Goal: Task Accomplishment & Management: Use online tool/utility

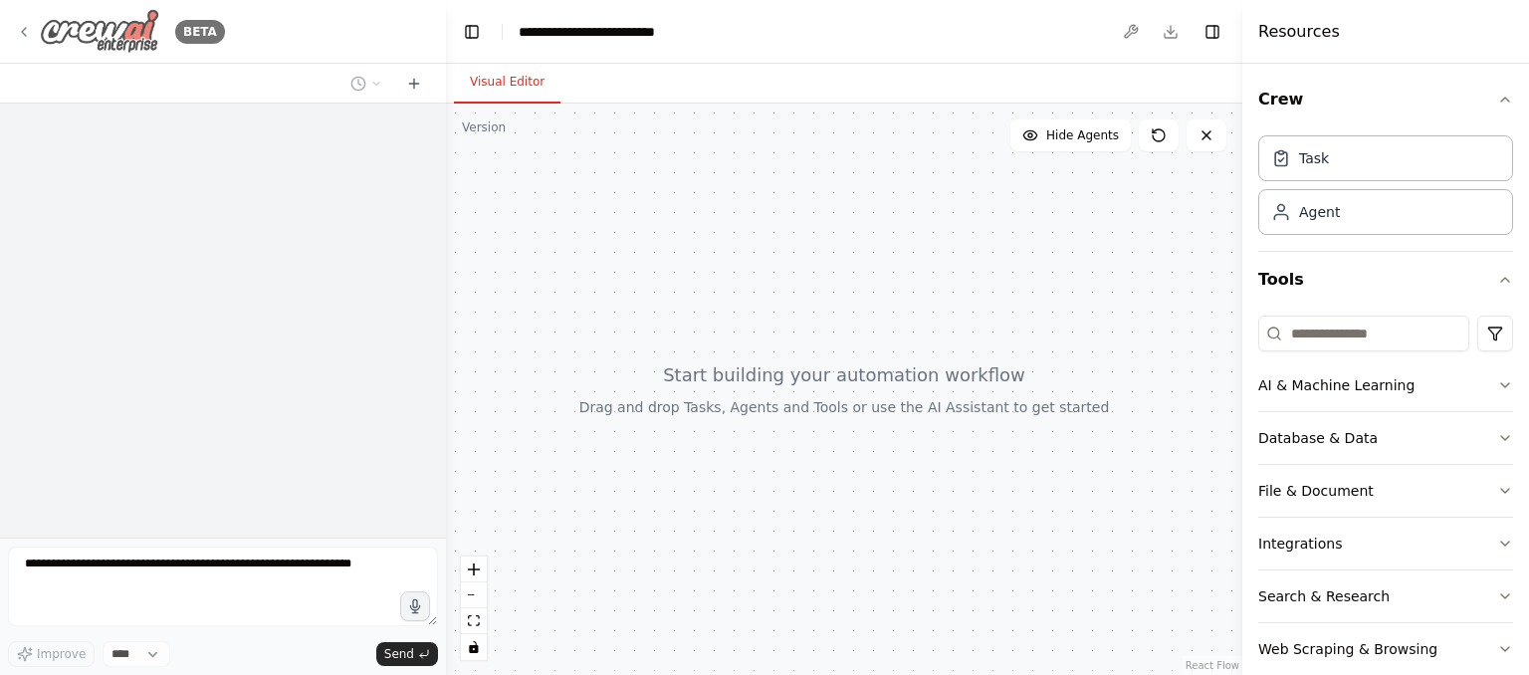
click at [104, 29] on img at bounding box center [99, 31] width 119 height 45
click at [30, 27] on icon at bounding box center [24, 32] width 16 height 16
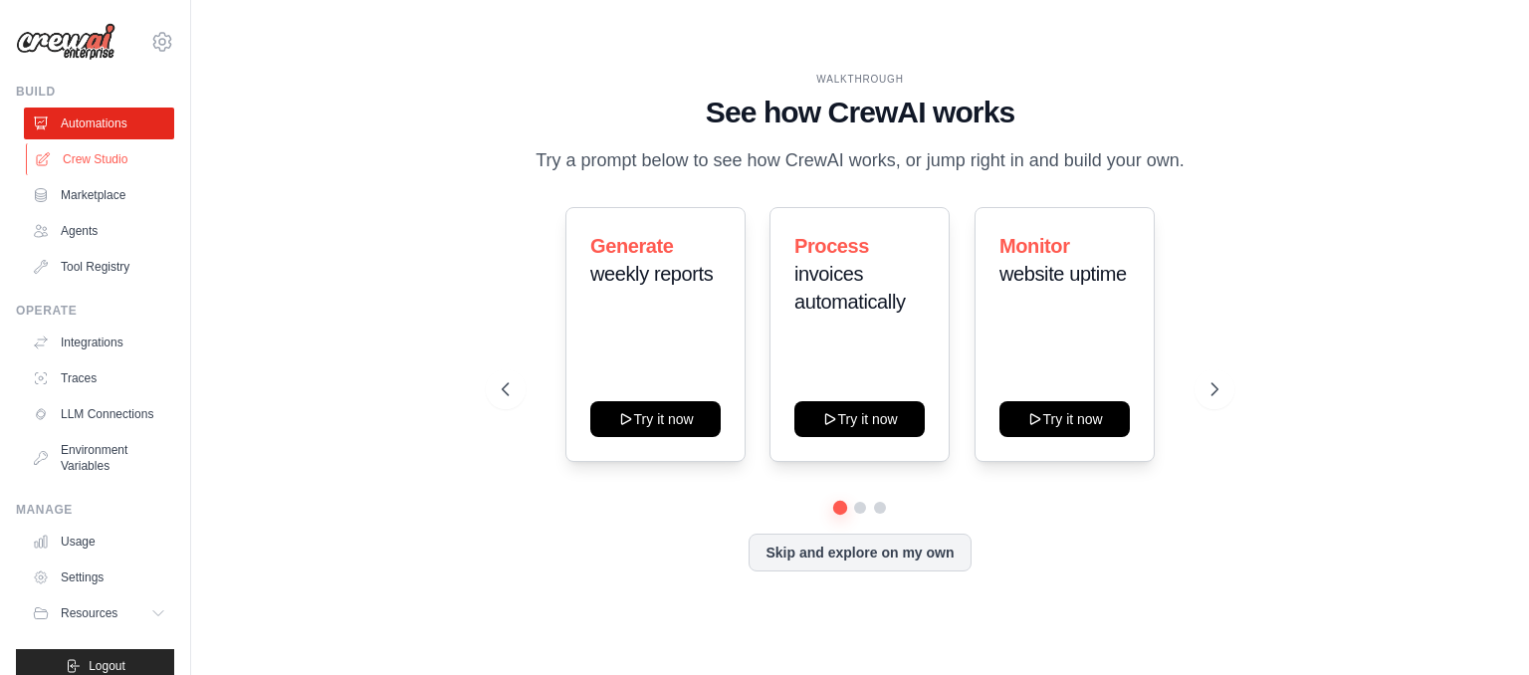
click at [111, 162] on link "Crew Studio" at bounding box center [101, 159] width 150 height 32
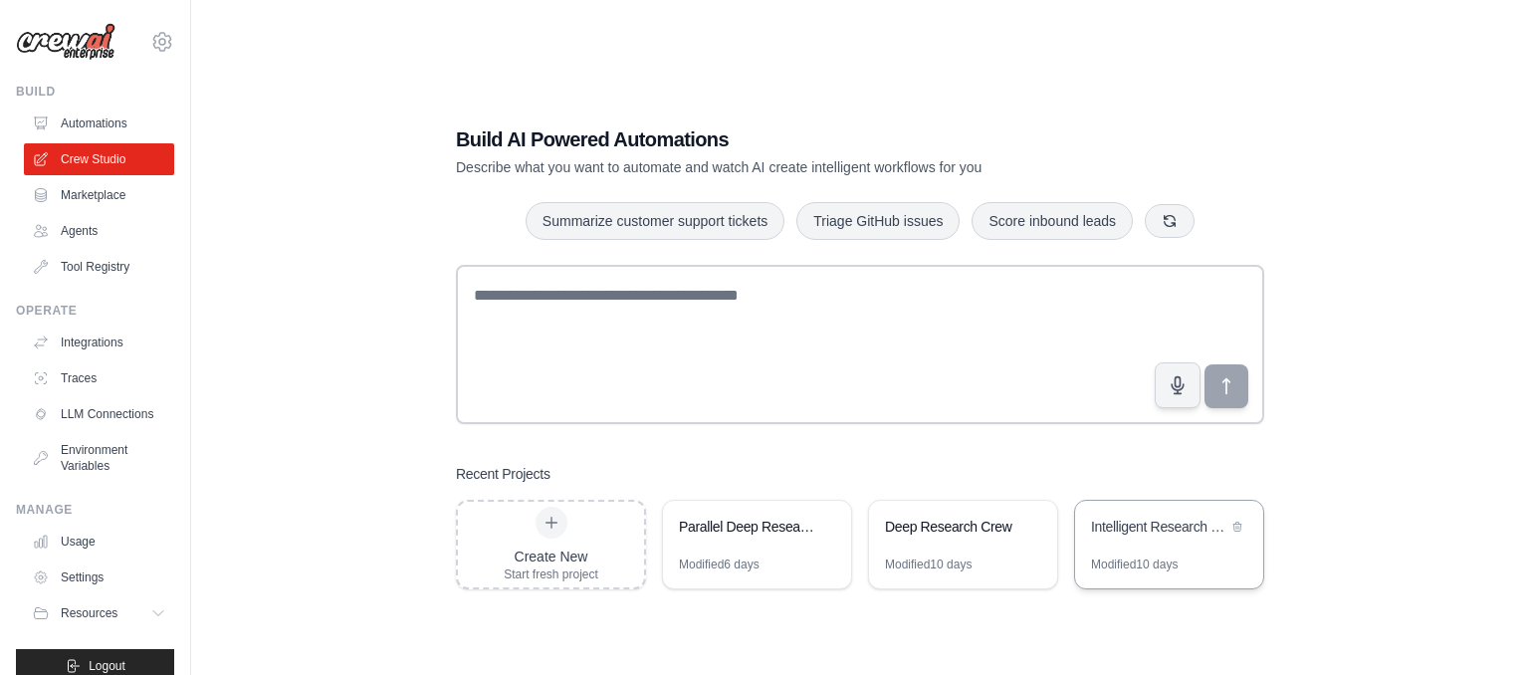
scroll to position [40, 0]
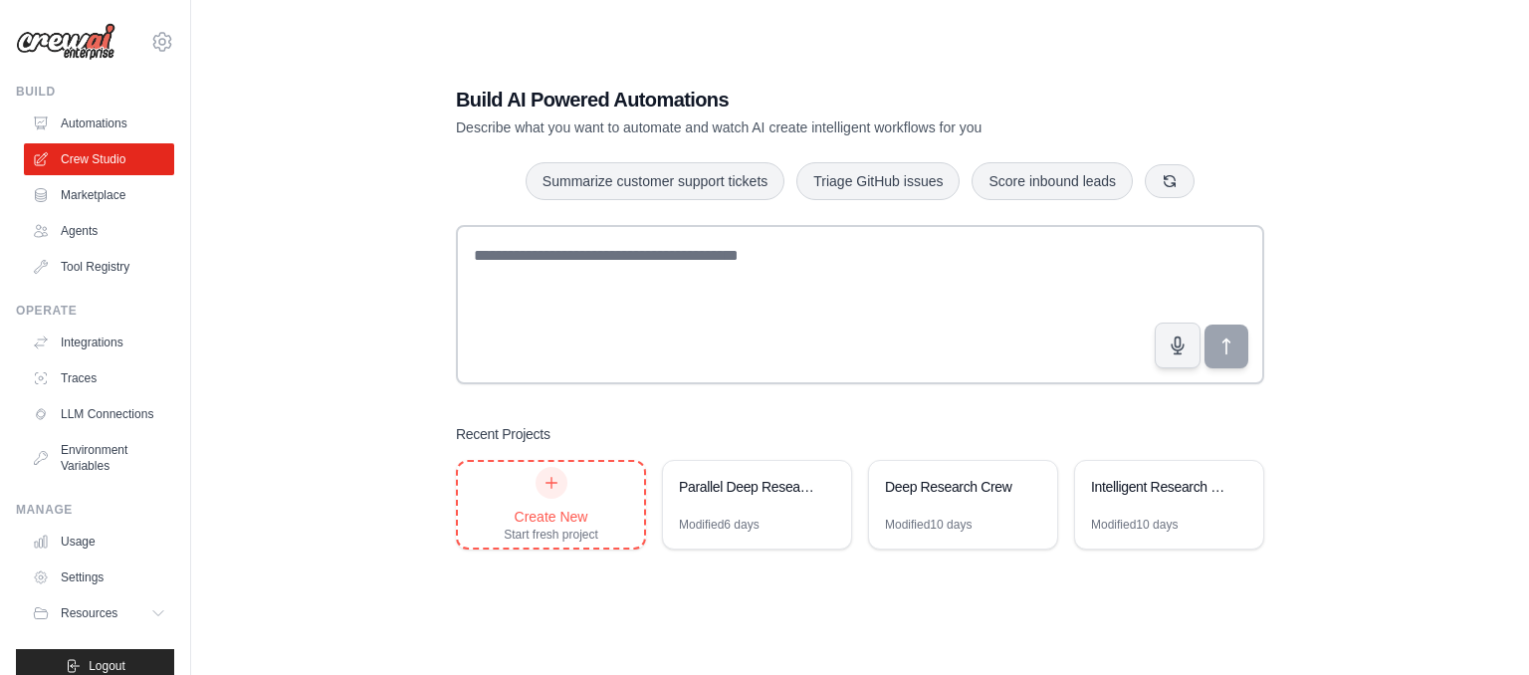
click at [574, 523] on div "Create New" at bounding box center [551, 517] width 95 height 20
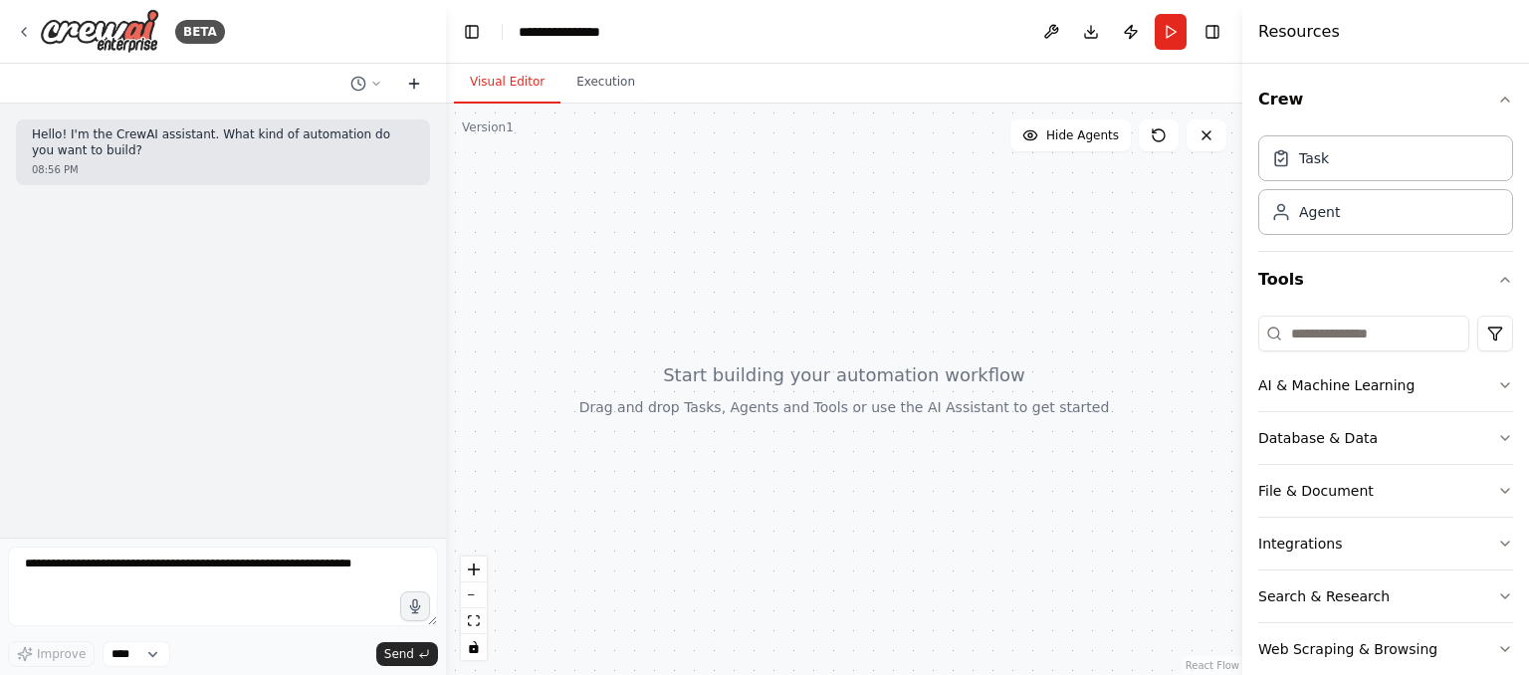
click at [416, 84] on icon at bounding box center [413, 84] width 9 height 0
click at [373, 92] on button at bounding box center [366, 84] width 48 height 24
click at [319, 365] on div at bounding box center [223, 337] width 446 height 675
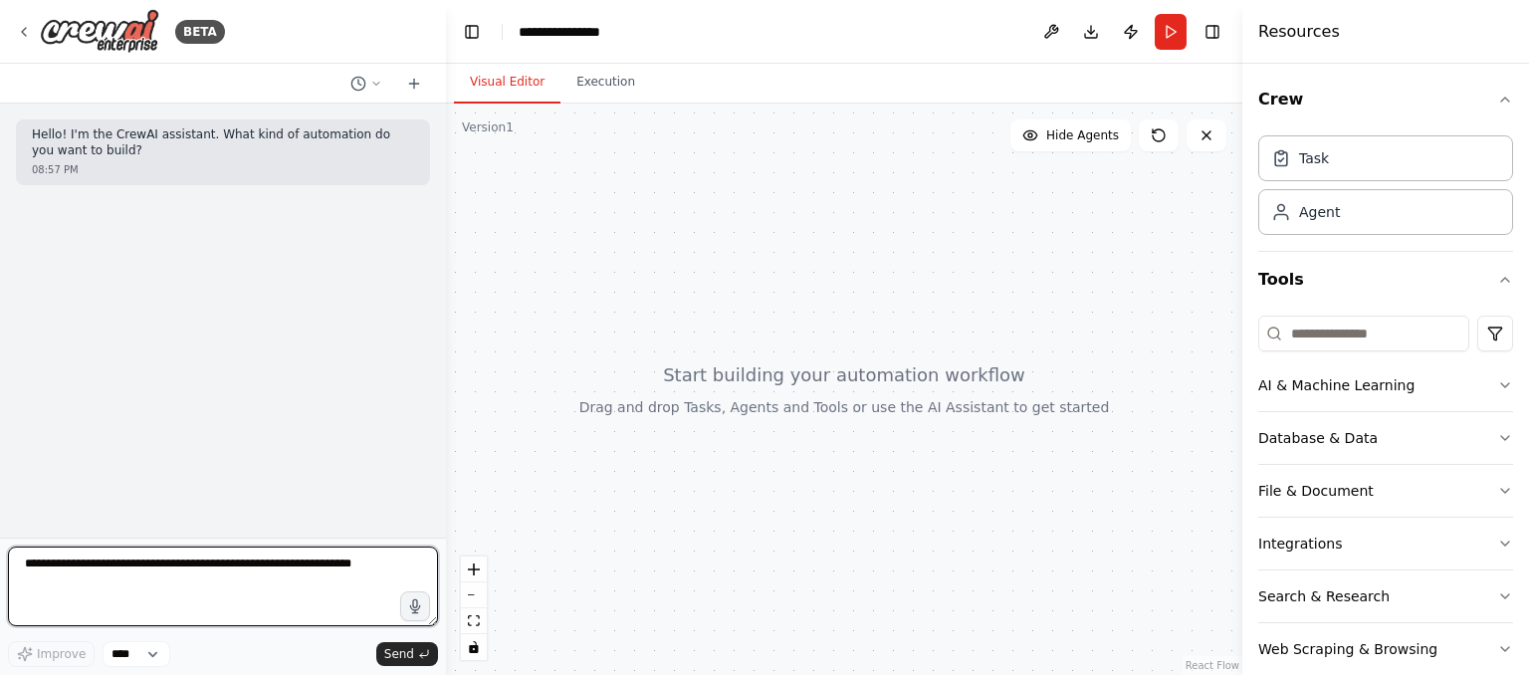
click at [281, 597] on textarea at bounding box center [223, 586] width 430 height 80
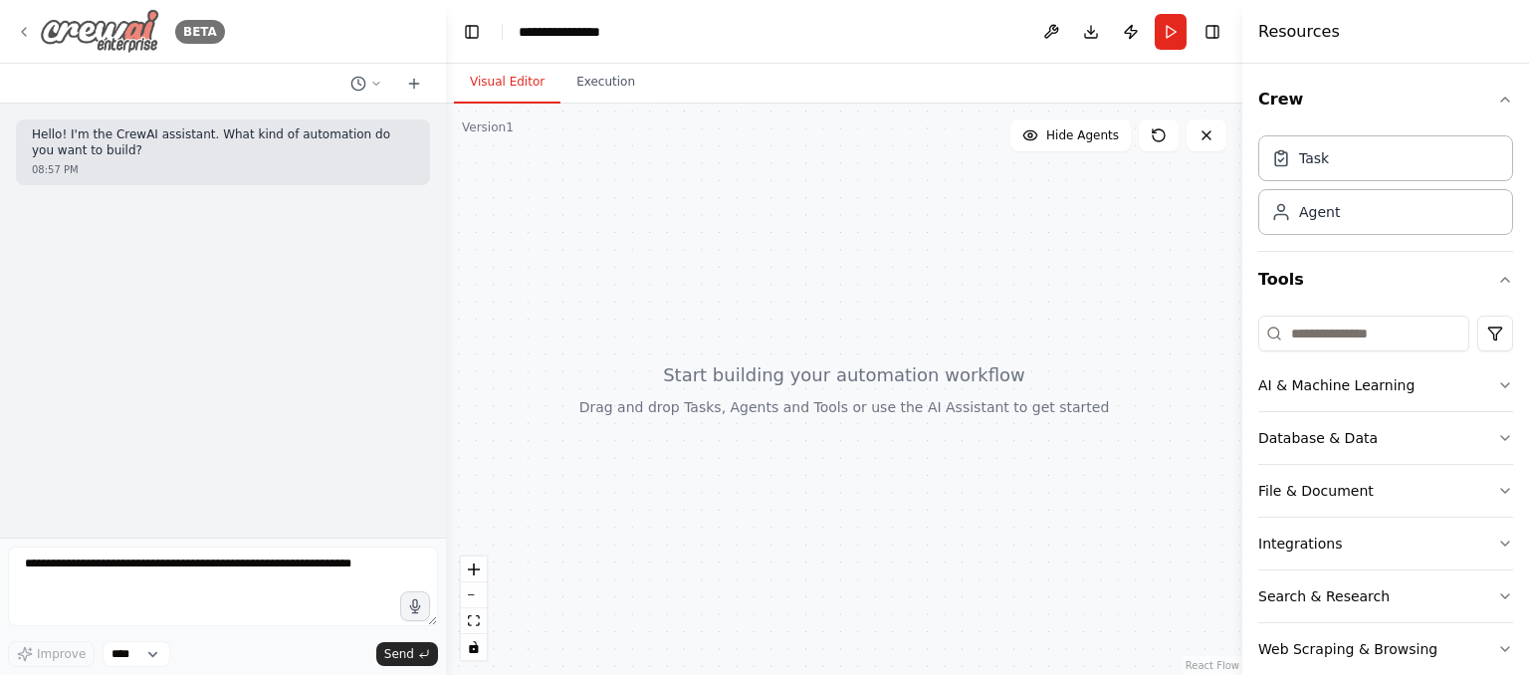
click at [32, 34] on div "BETA" at bounding box center [120, 31] width 209 height 45
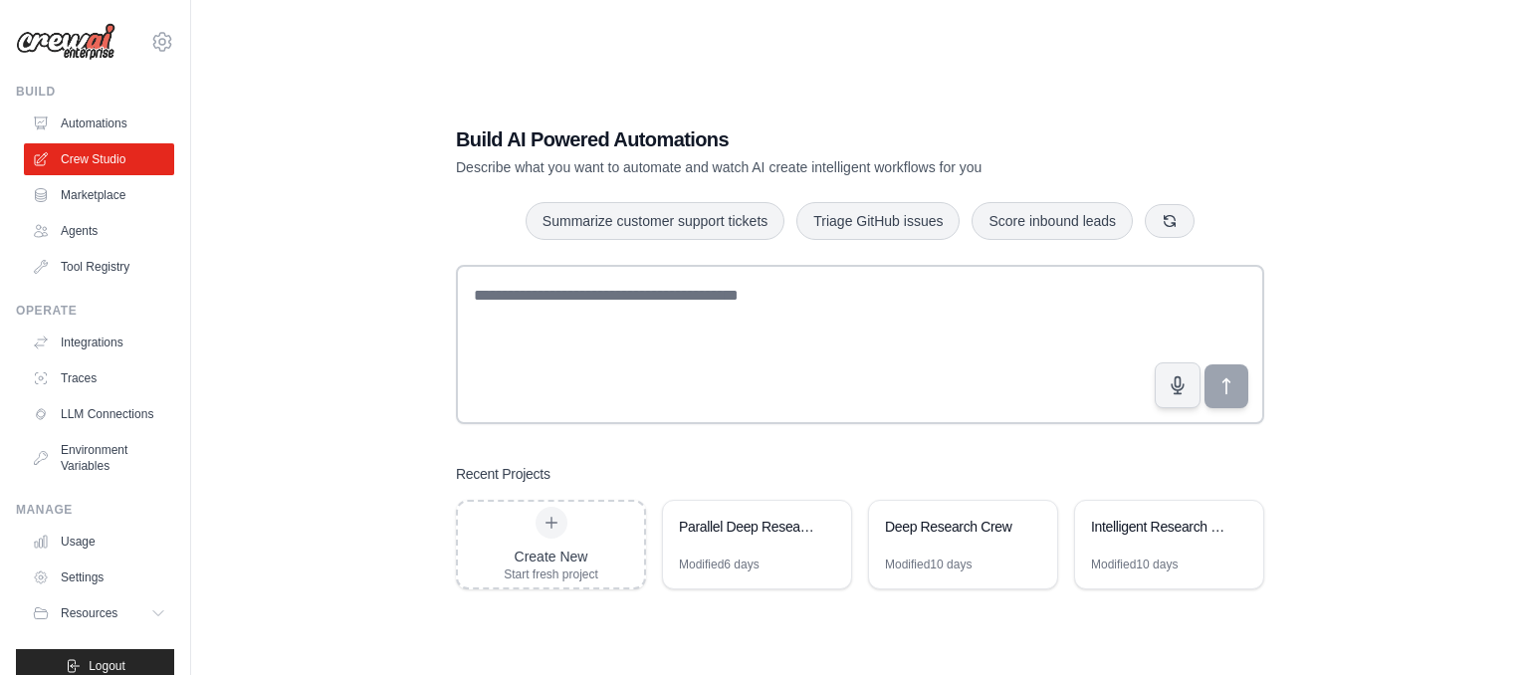
scroll to position [40, 0]
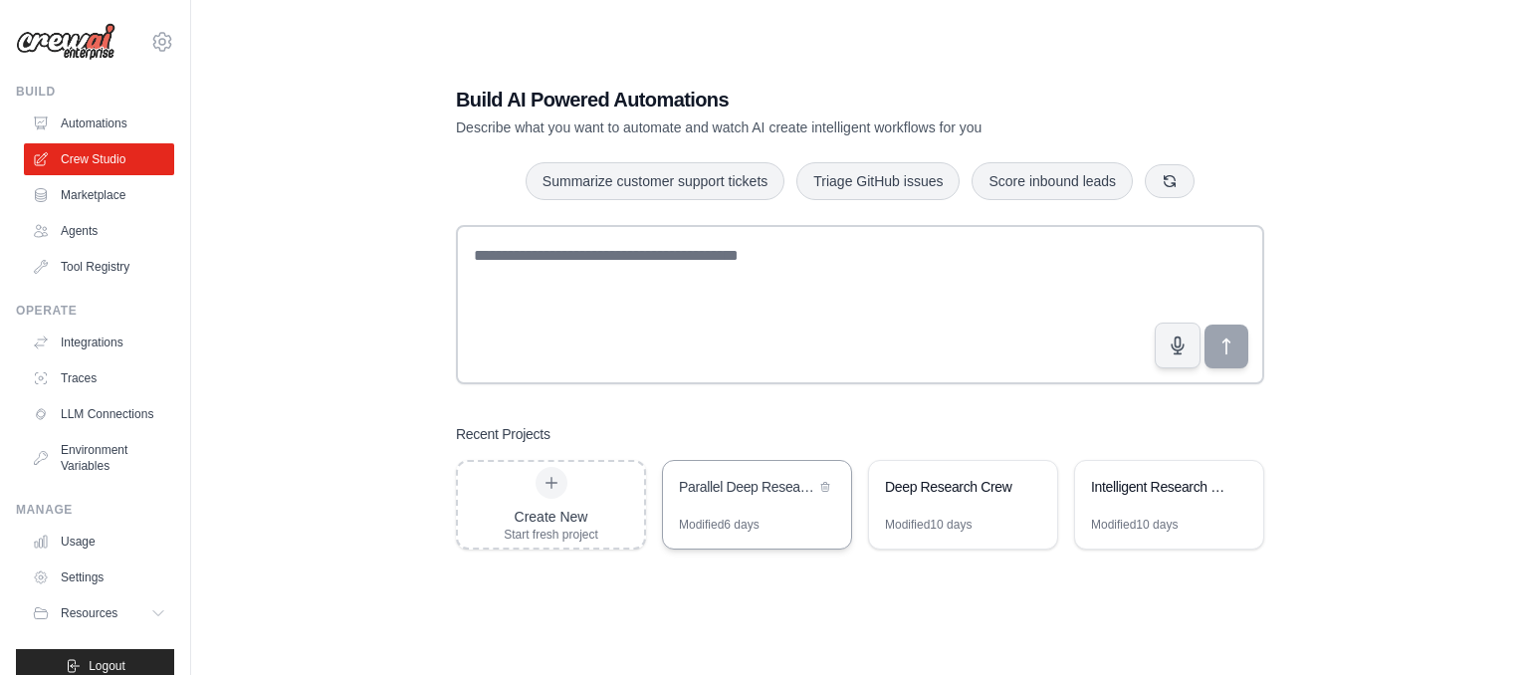
click at [716, 517] on div "Modified 6 days" at bounding box center [719, 525] width 81 height 16
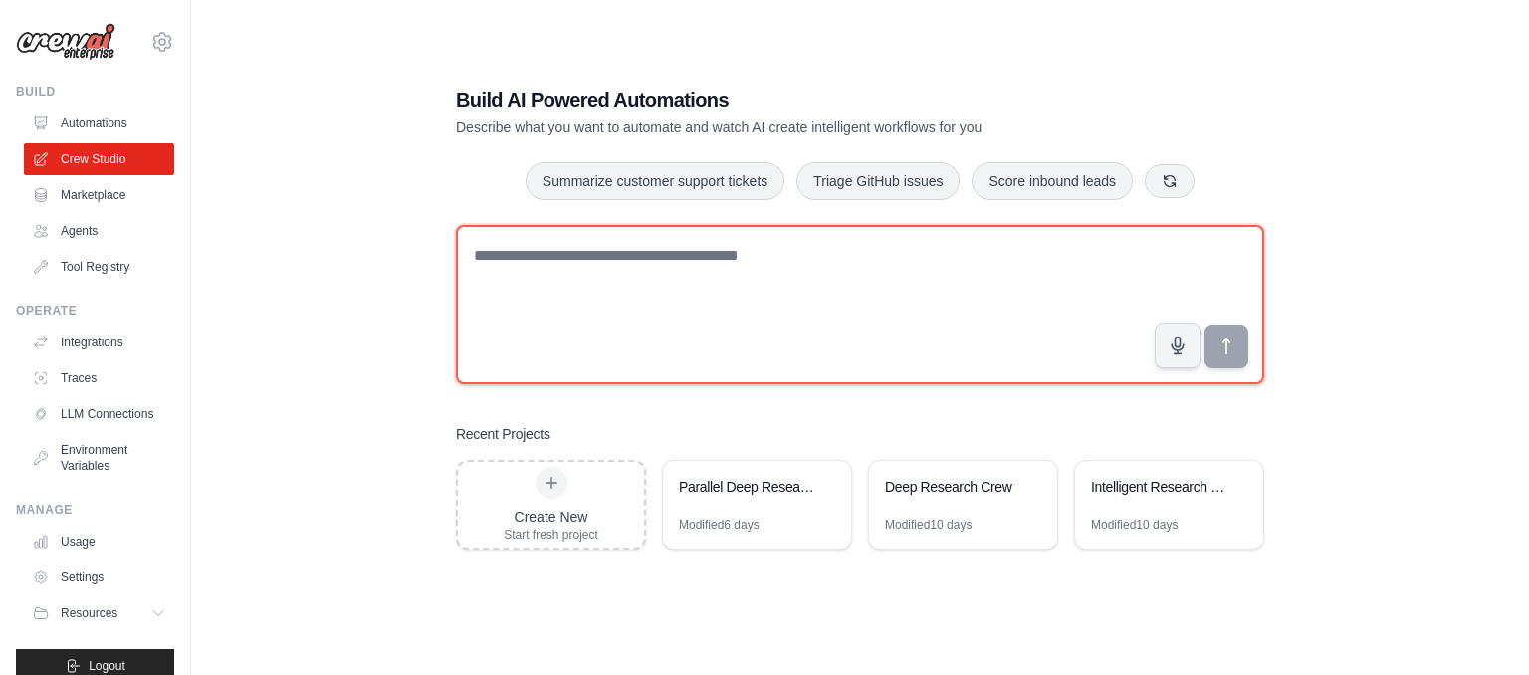
click at [790, 271] on textarea at bounding box center [860, 304] width 808 height 159
type textarea "**********"
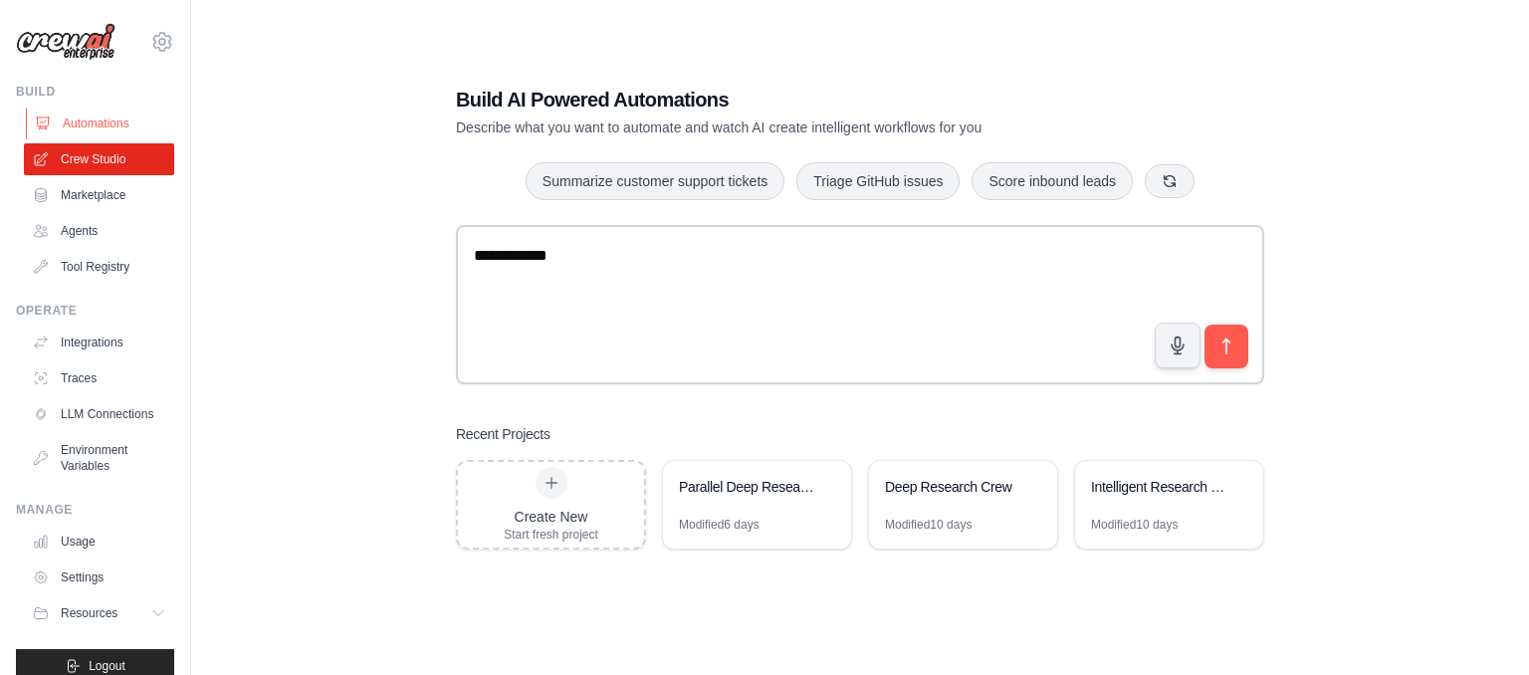
click at [104, 120] on link "Automations" at bounding box center [101, 123] width 150 height 32
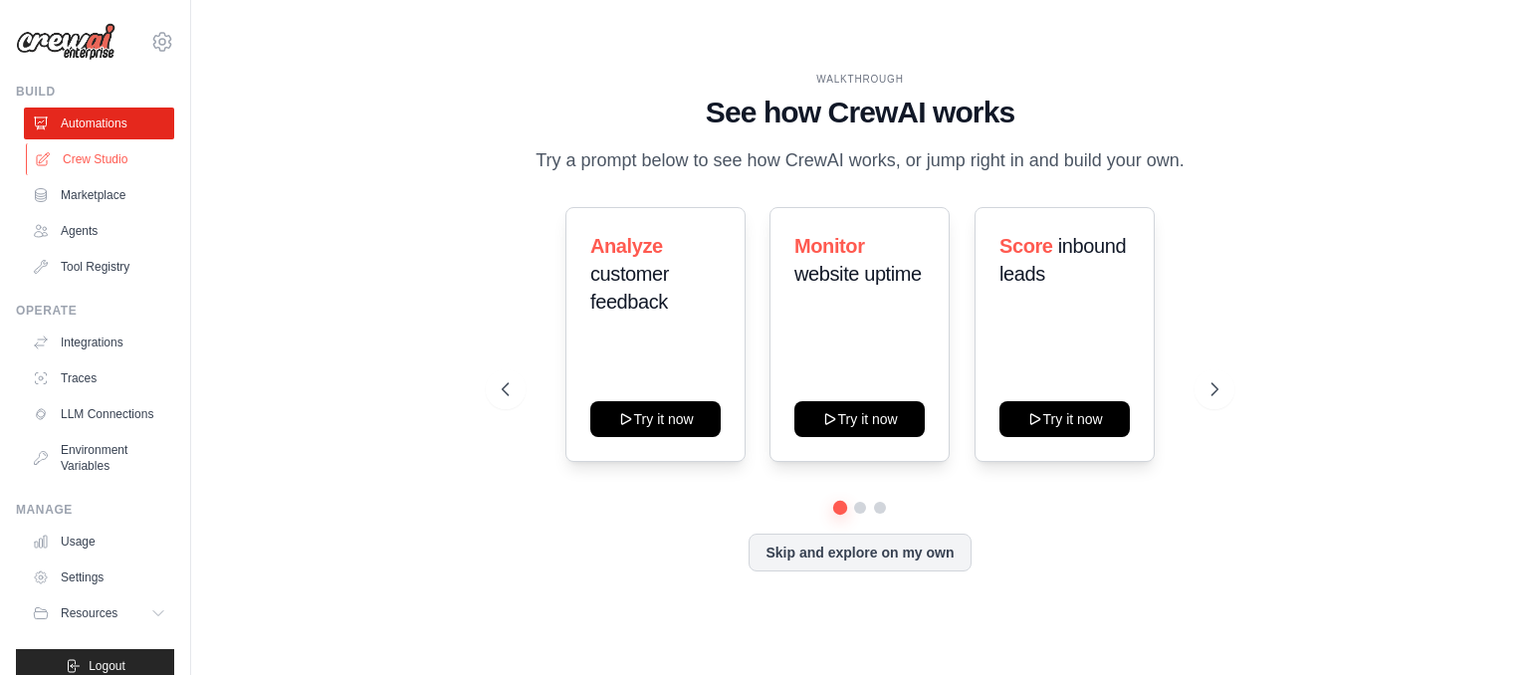
click at [94, 161] on link "Crew Studio" at bounding box center [101, 159] width 150 height 32
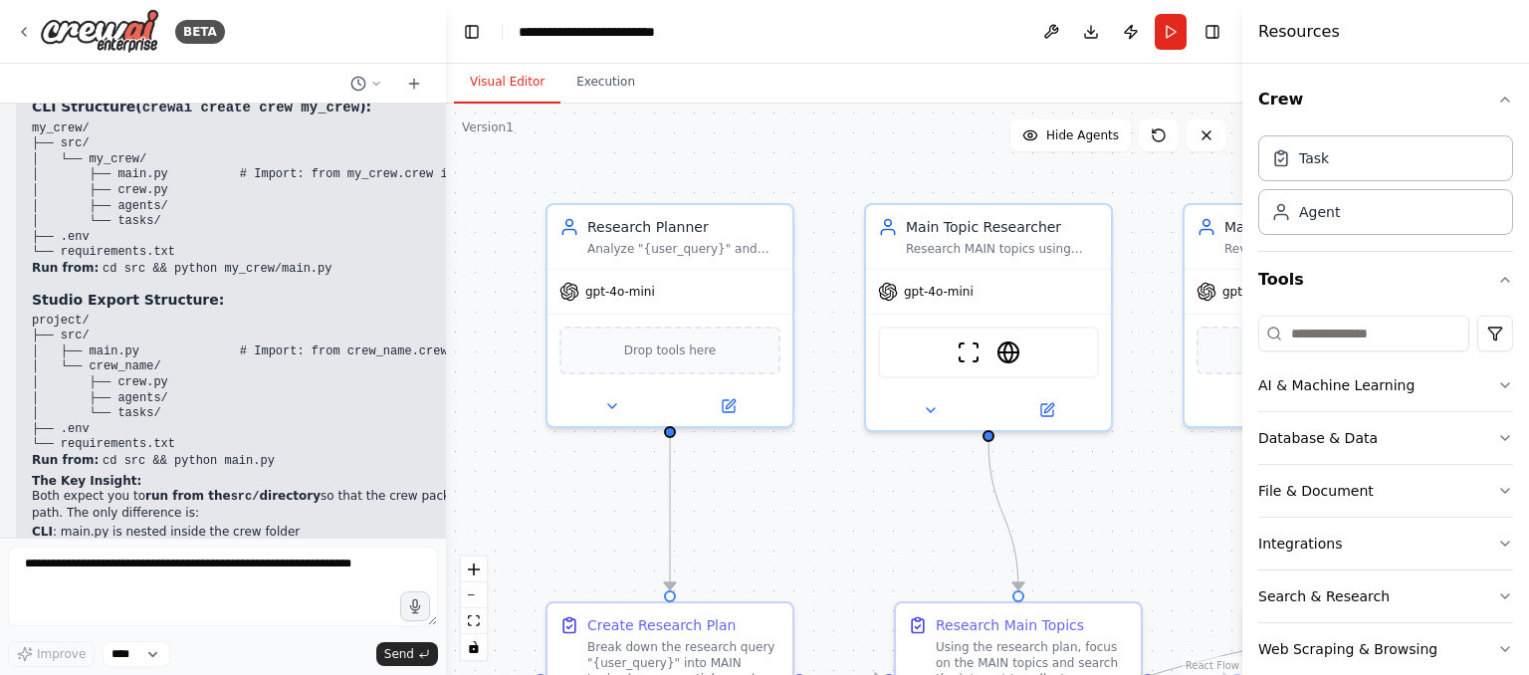
scroll to position [25031, 0]
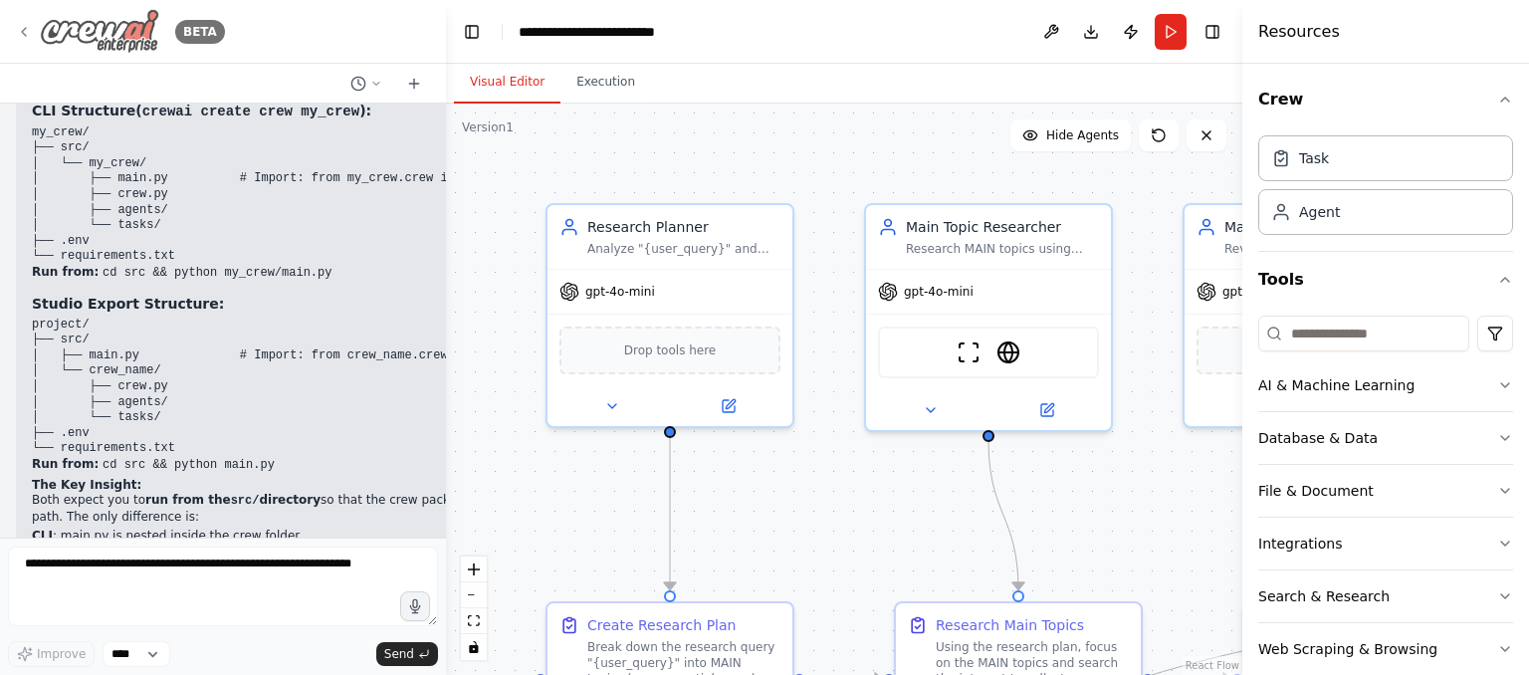
click at [28, 29] on icon at bounding box center [24, 32] width 16 height 16
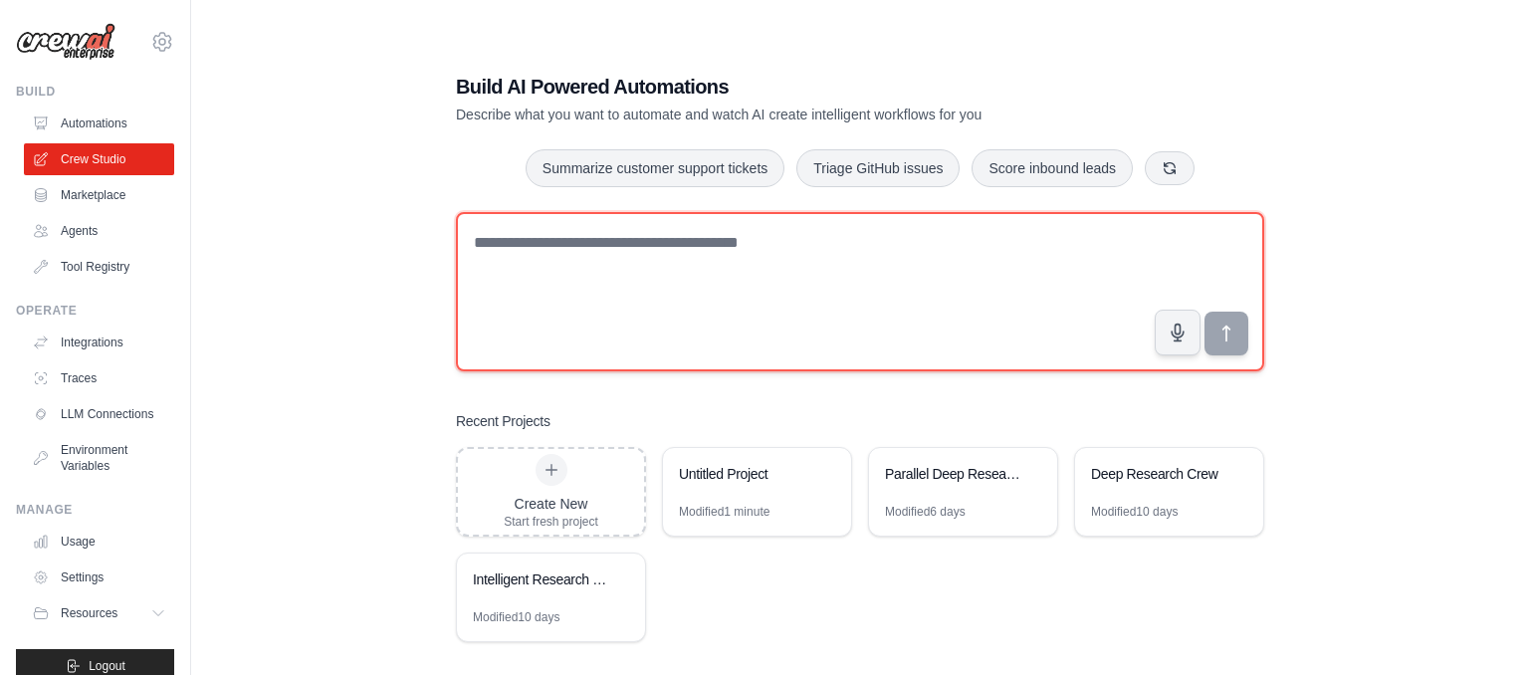
click at [705, 316] on textarea at bounding box center [860, 291] width 808 height 159
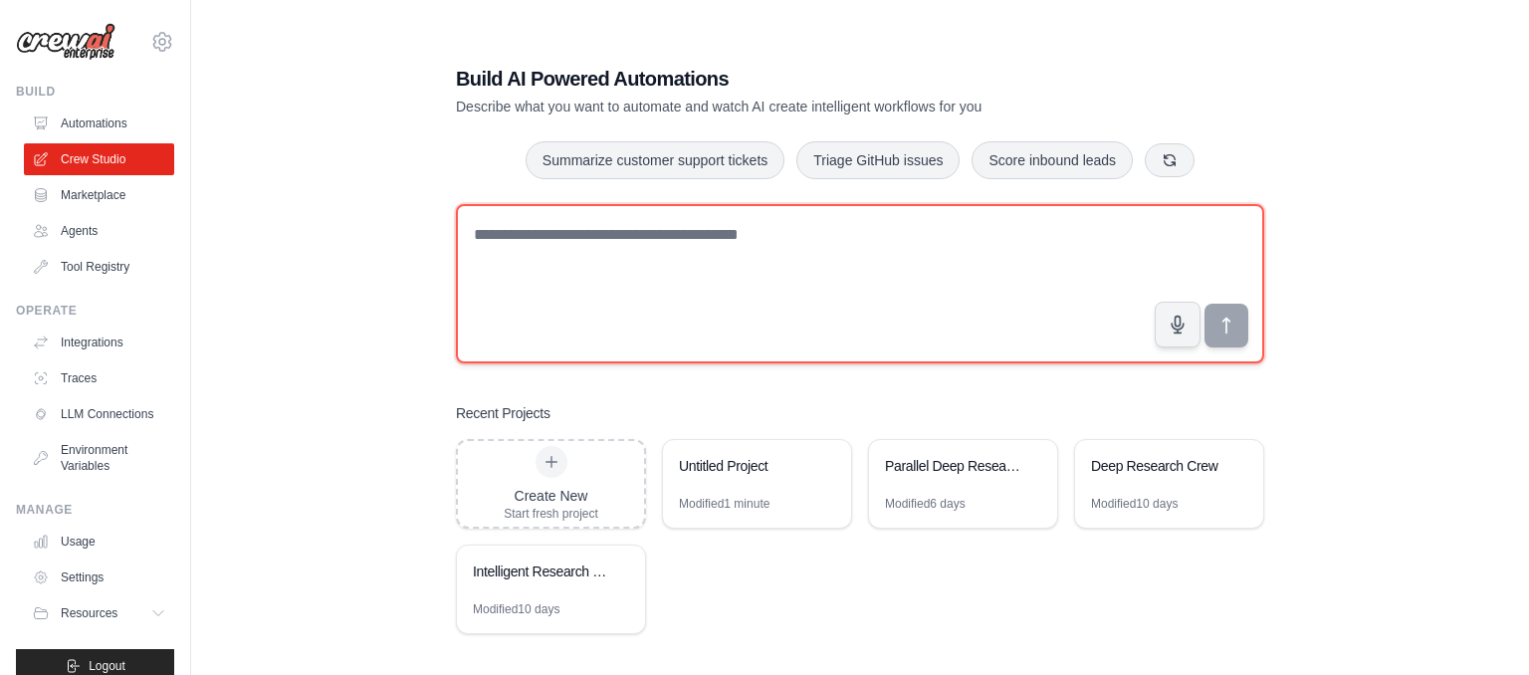
scroll to position [9, 0]
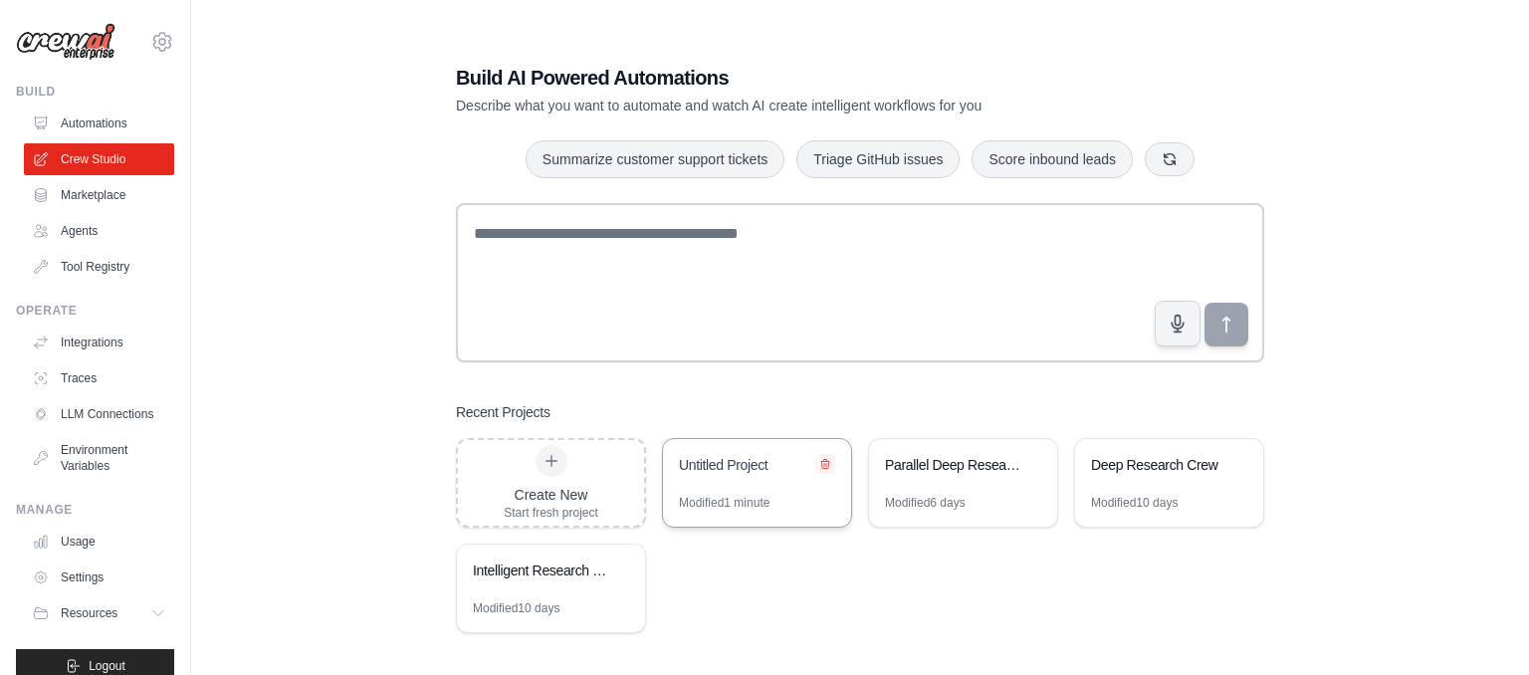
click at [827, 467] on icon at bounding box center [825, 464] width 12 height 12
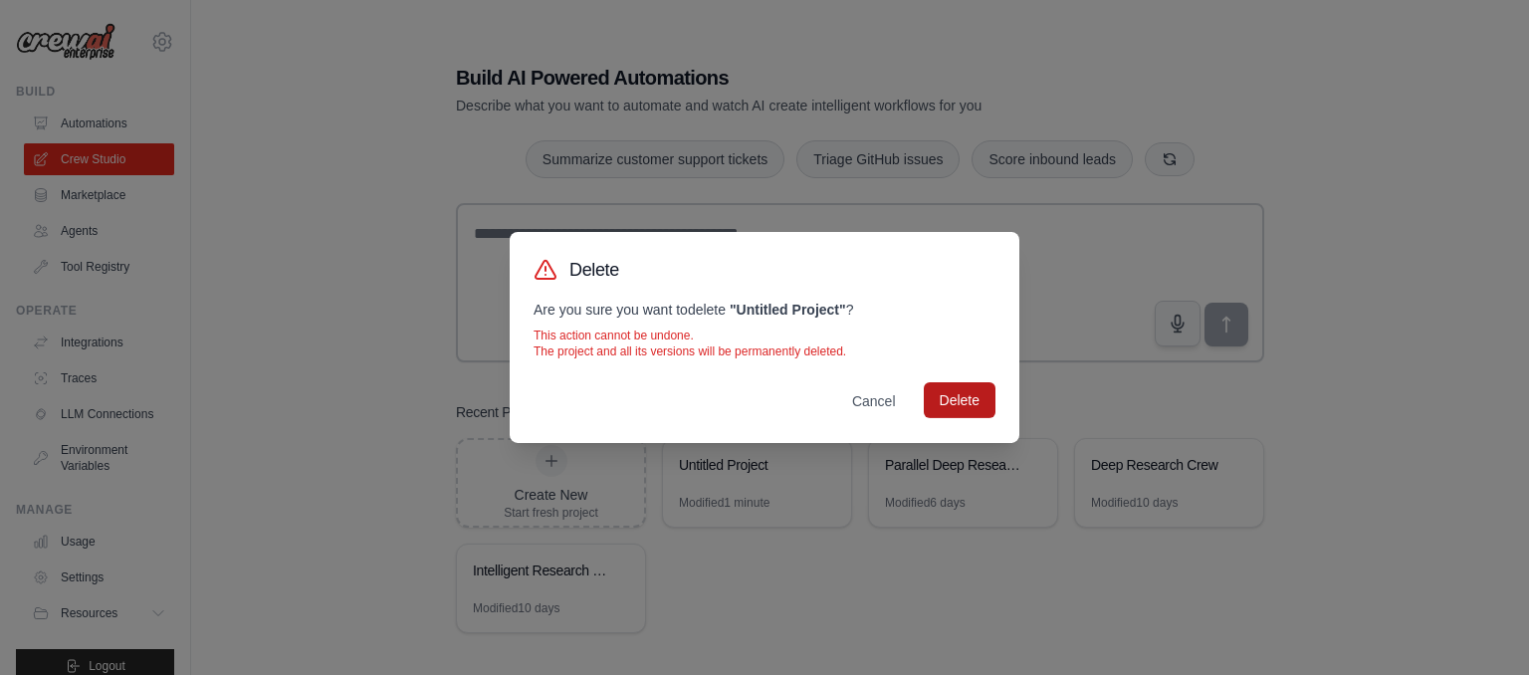
click at [955, 398] on button "Delete" at bounding box center [960, 400] width 72 height 36
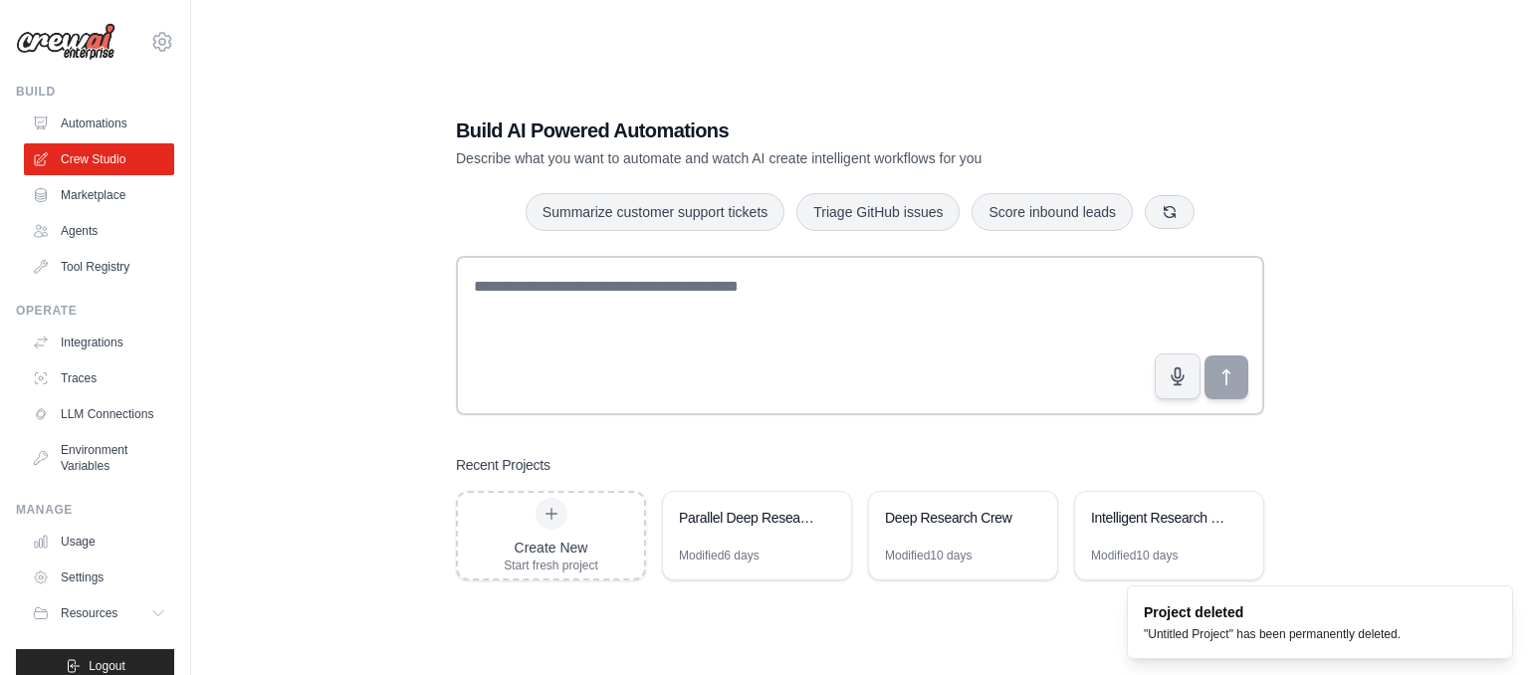
scroll to position [40, 0]
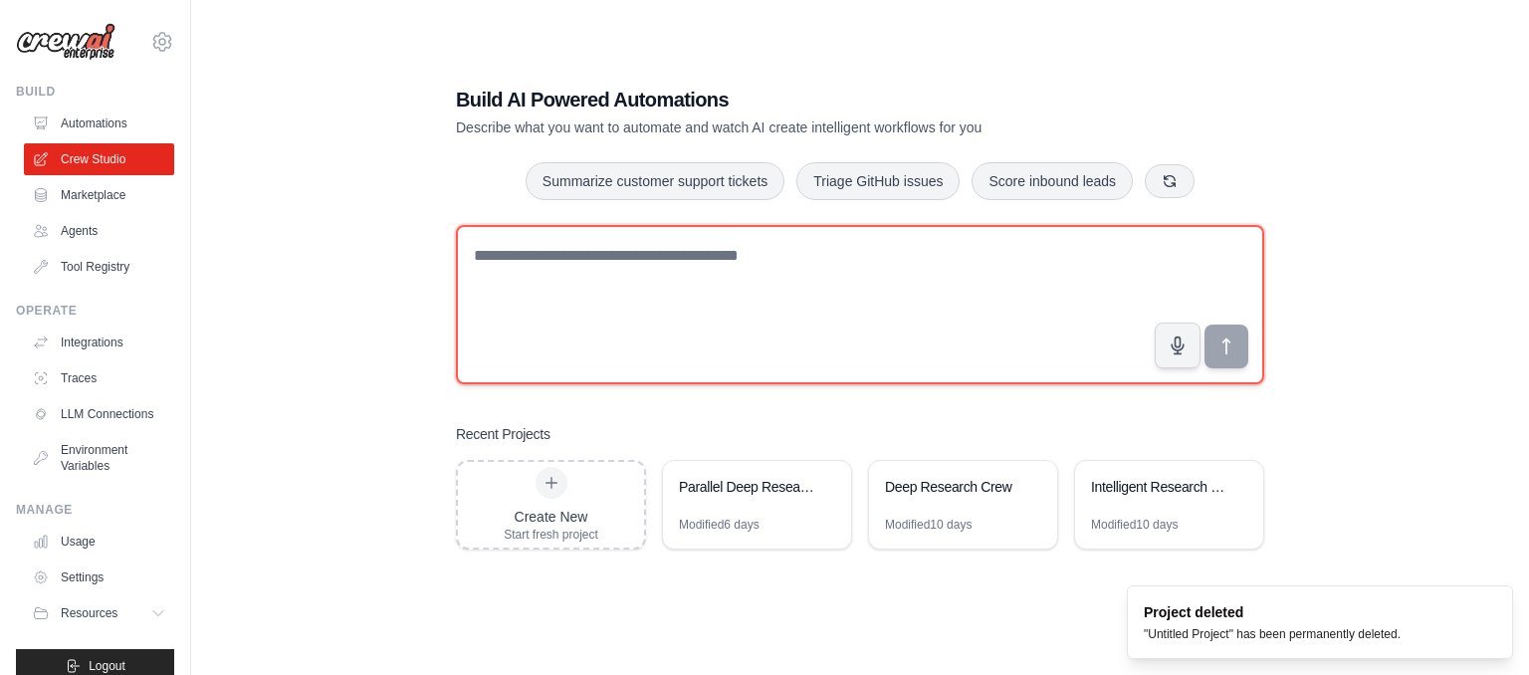
click at [562, 293] on textarea at bounding box center [860, 304] width 808 height 159
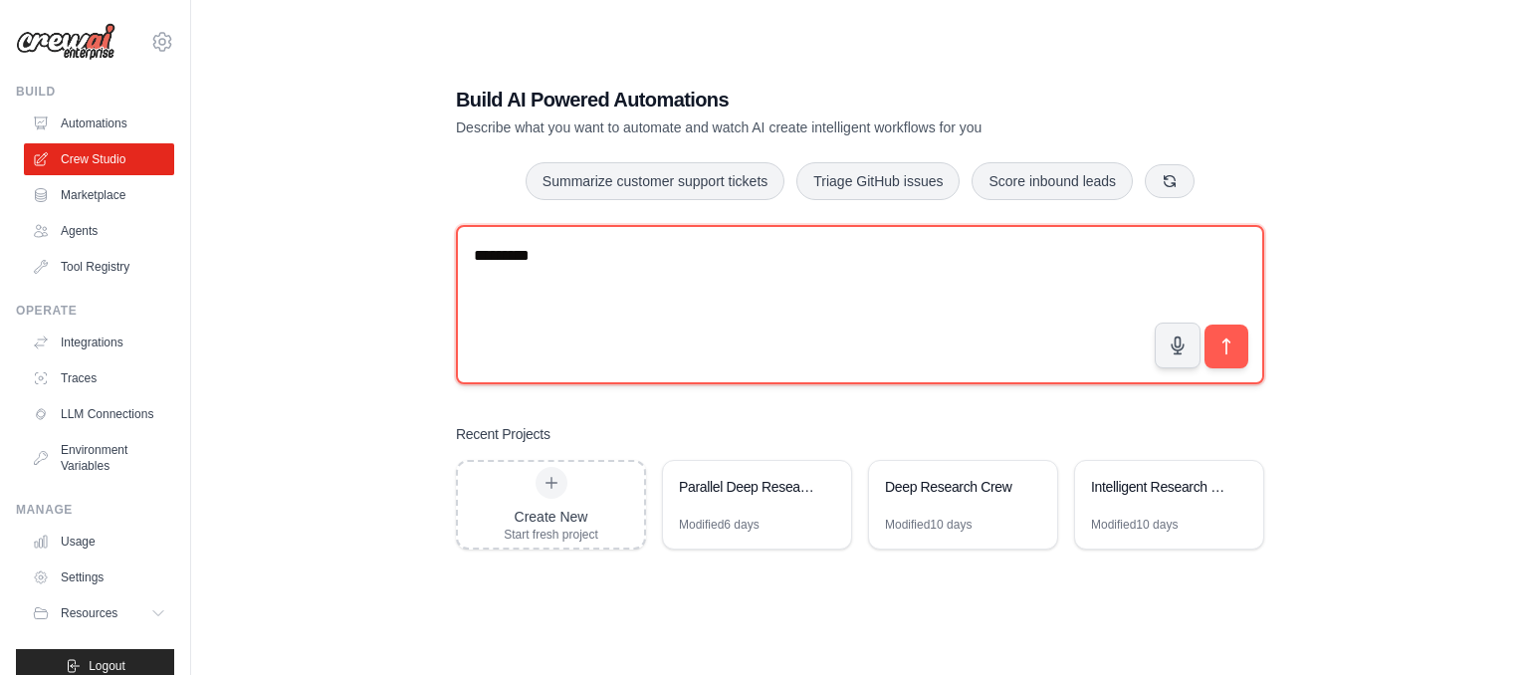
type textarea "********"
